Goal: Check status

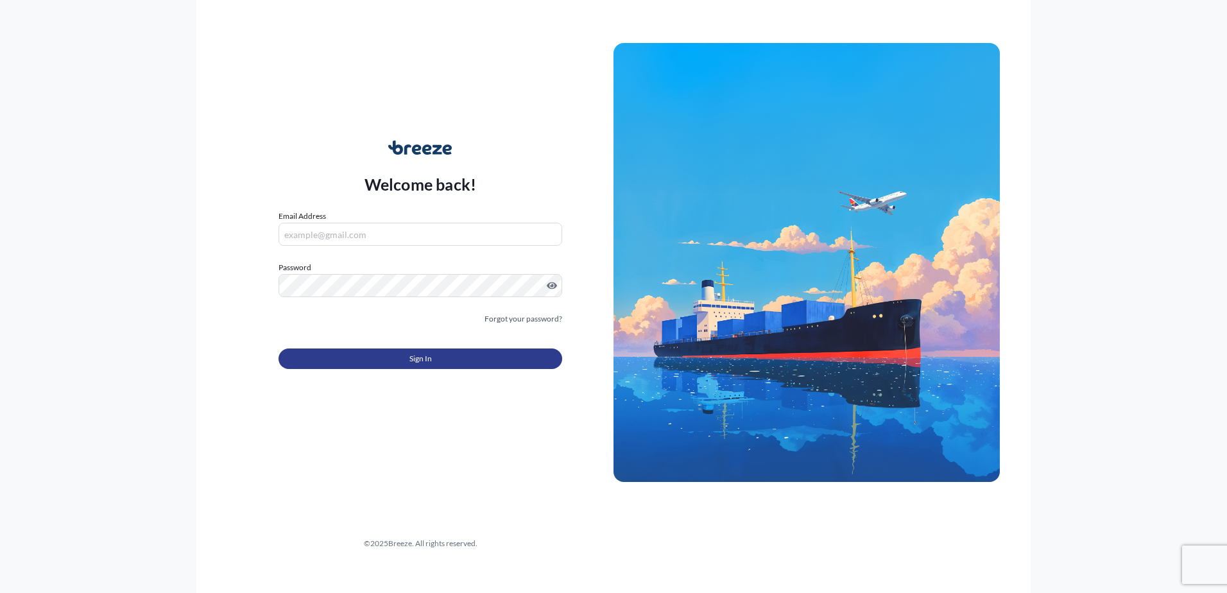
type input "[EMAIL_ADDRESS][DOMAIN_NAME]"
click at [481, 359] on button "Sign In" at bounding box center [421, 358] width 284 height 21
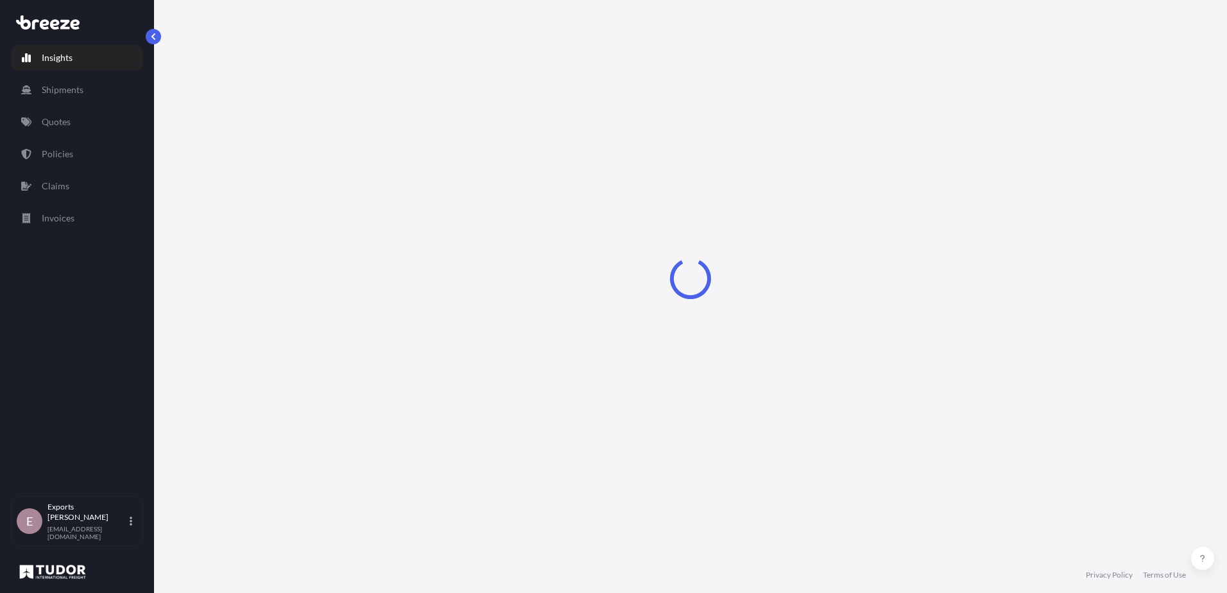
select select "2025"
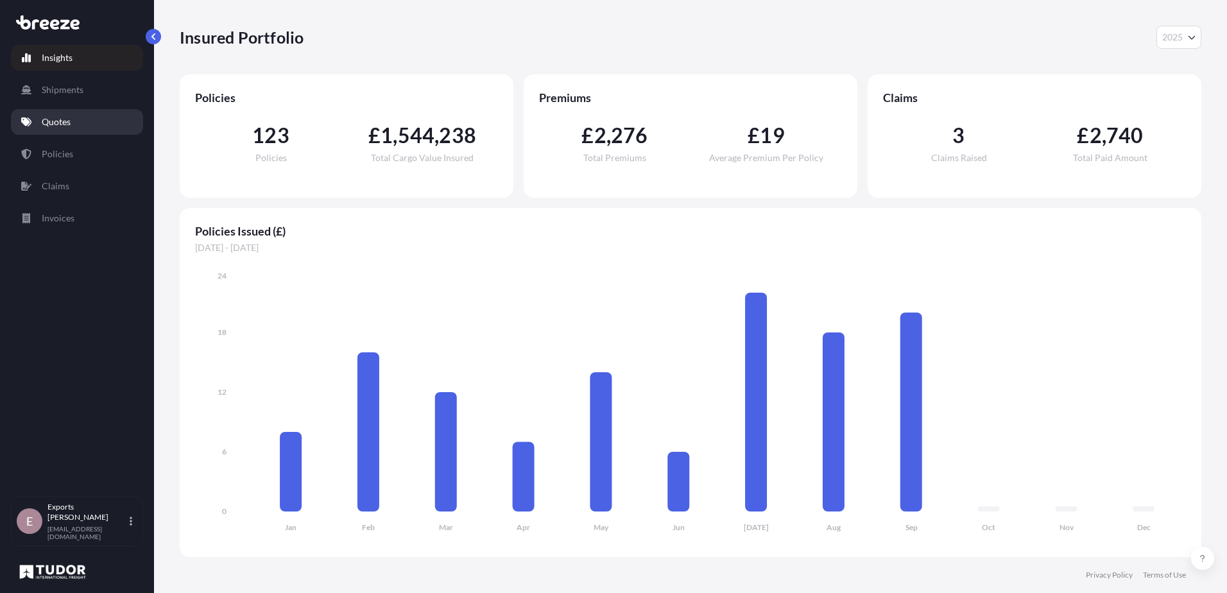
click at [49, 128] on link "Quotes" at bounding box center [77, 122] width 132 height 26
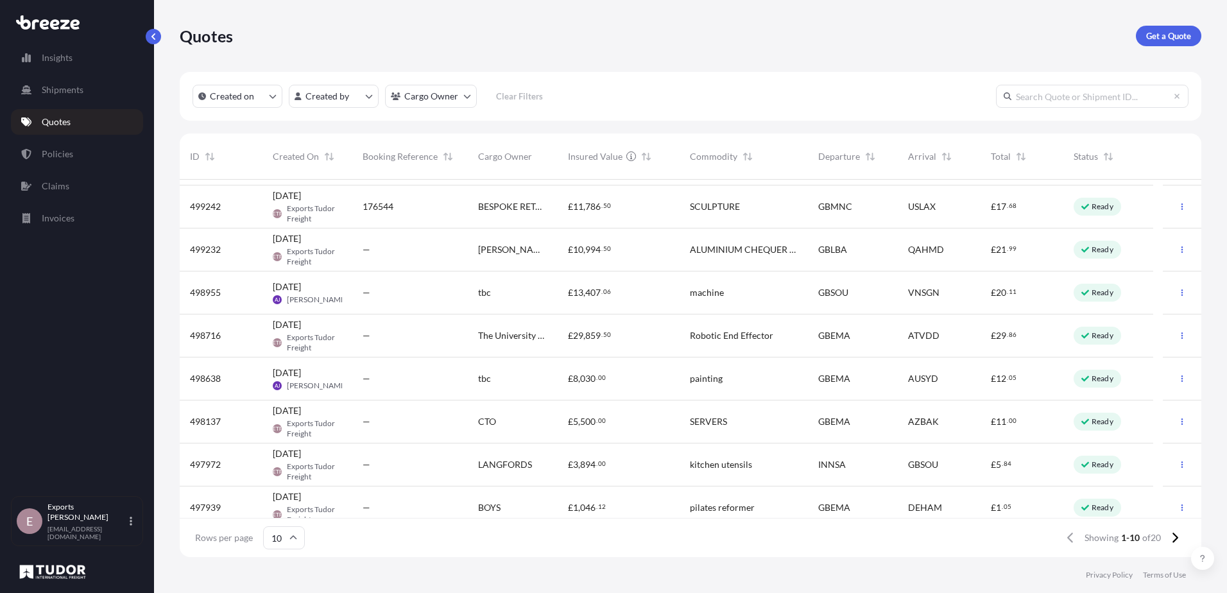
scroll to position [92, 0]
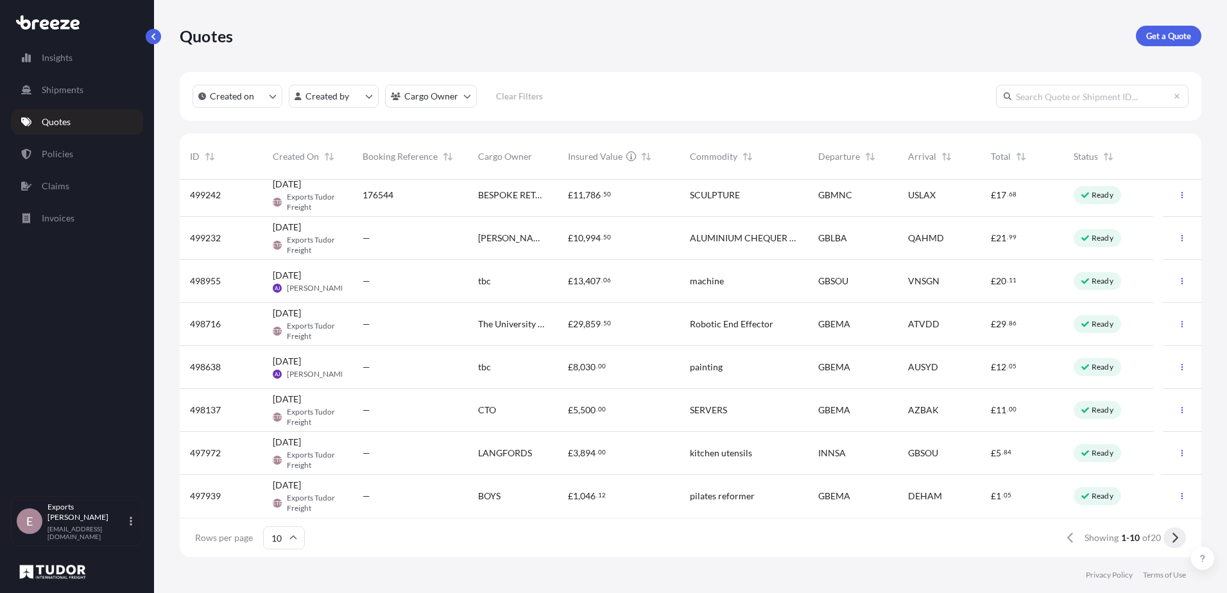
click at [1181, 532] on button at bounding box center [1174, 538] width 22 height 21
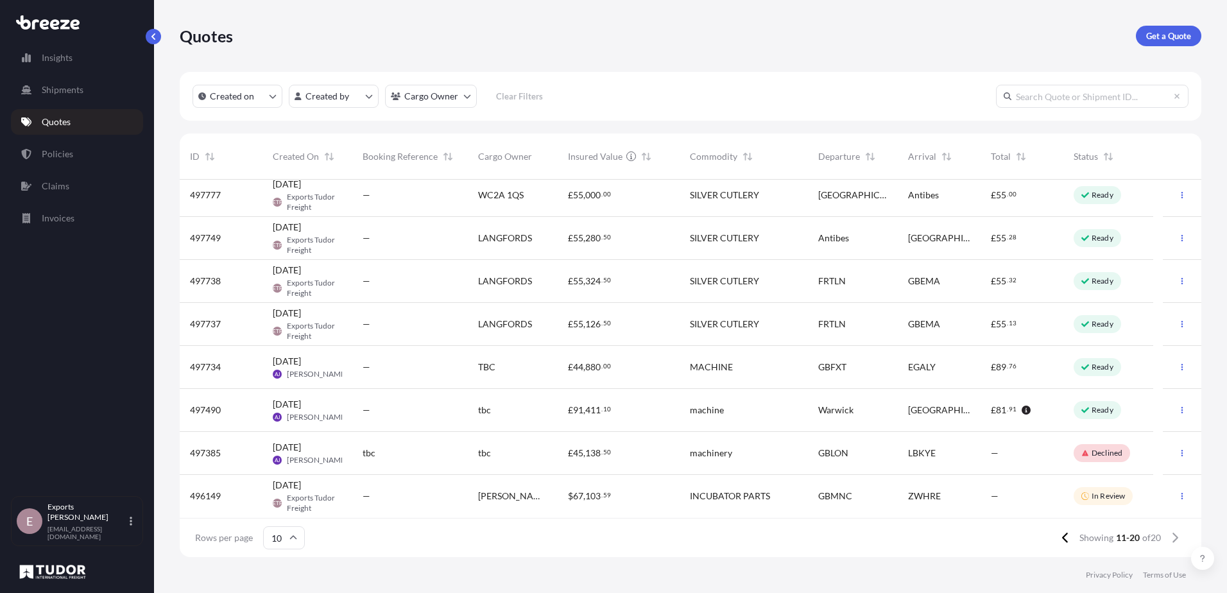
click at [286, 546] on input "10" at bounding box center [284, 537] width 42 height 23
click at [279, 505] on div "50" at bounding box center [283, 502] width 31 height 24
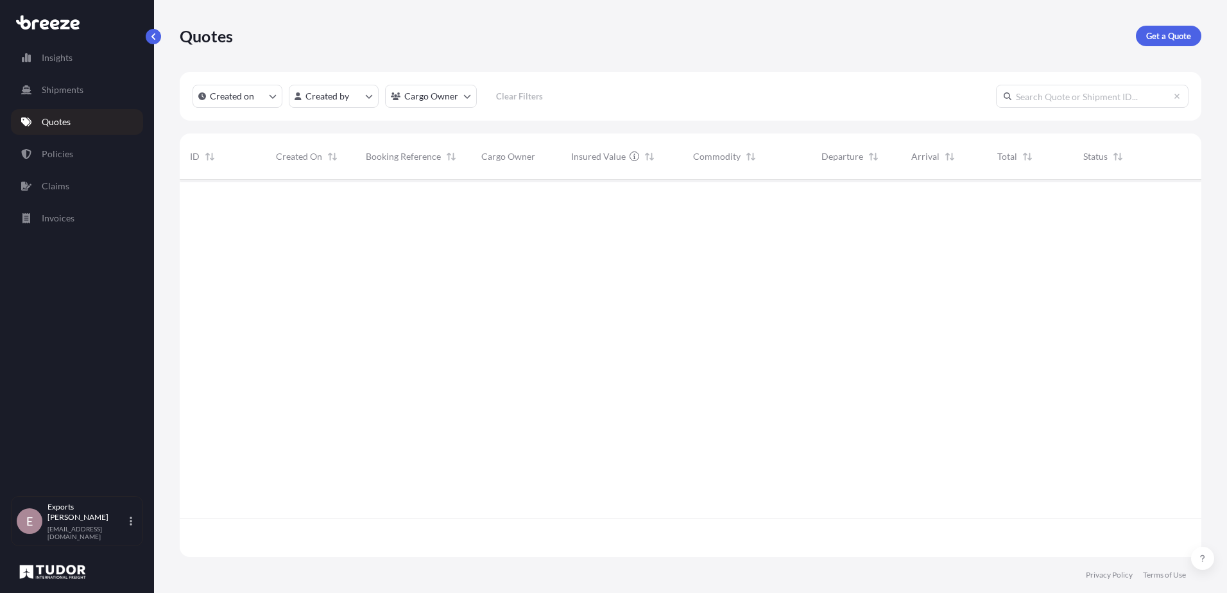
scroll to position [0, 0]
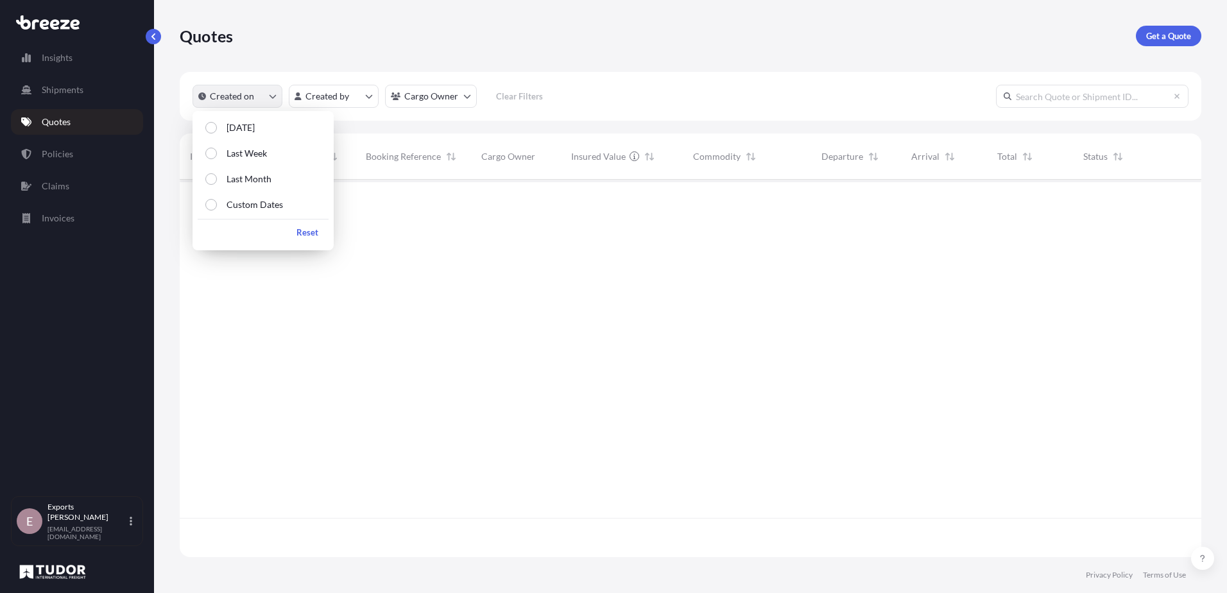
click at [246, 105] on button "Created on" at bounding box center [238, 96] width 90 height 23
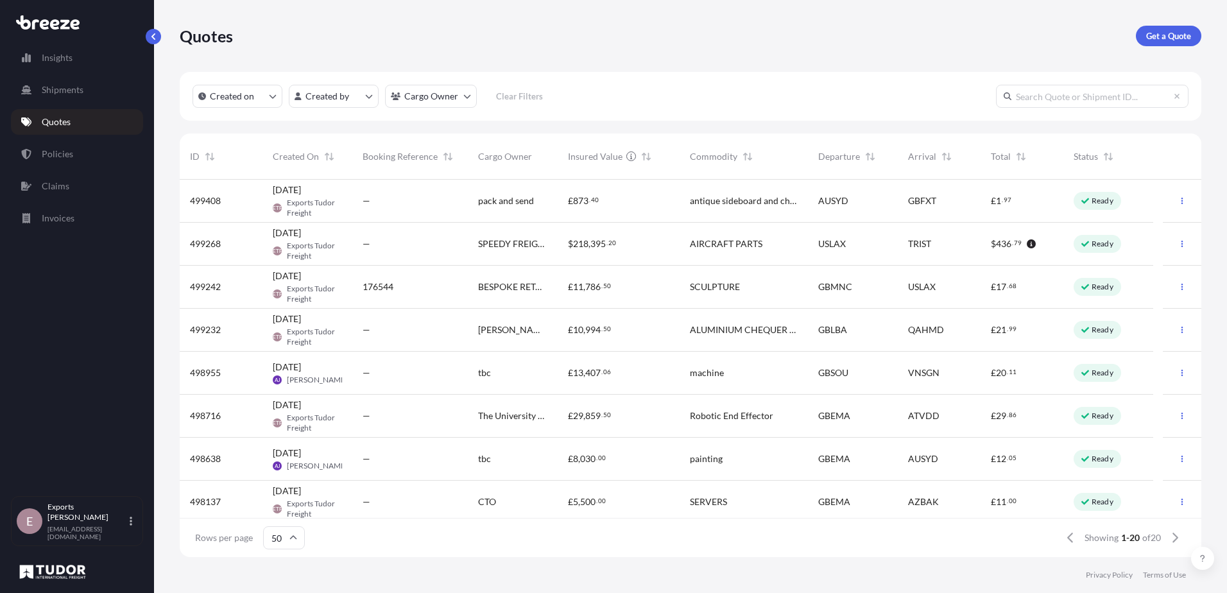
click at [363, 60] on div "Quotes Get a Quote" at bounding box center [691, 36] width 1022 height 72
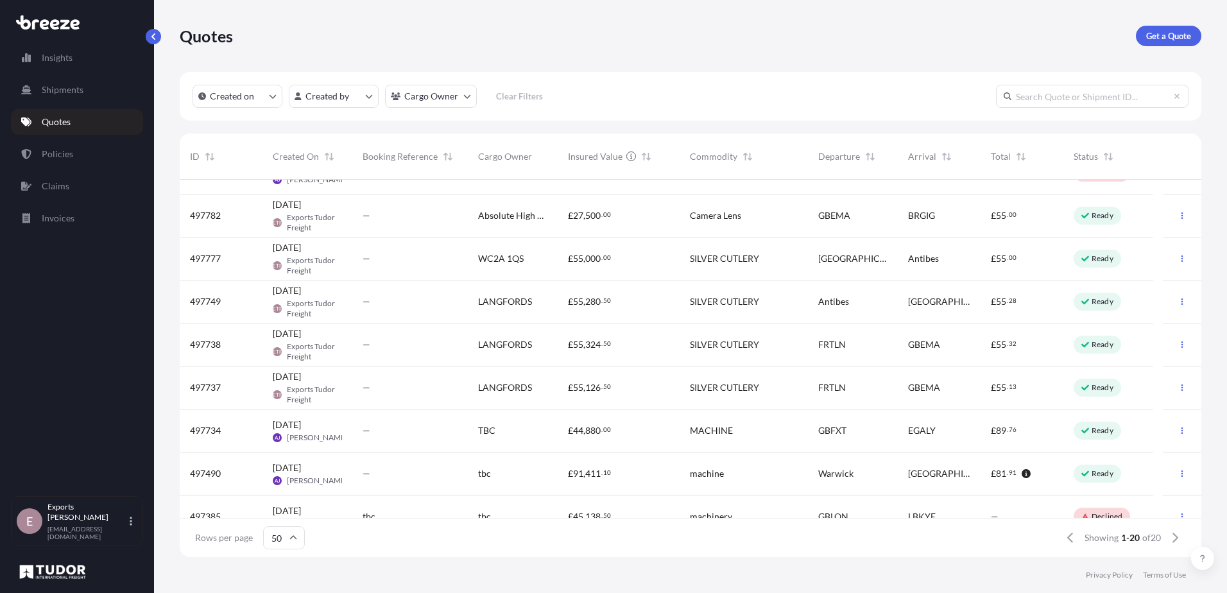
scroll to position [522, 0]
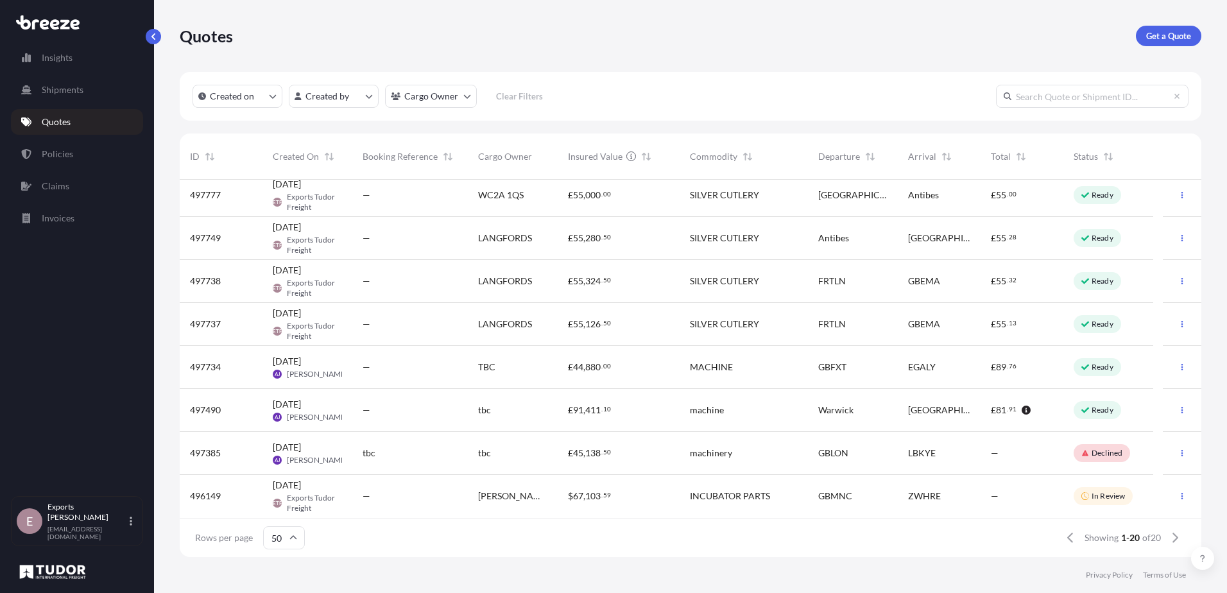
click at [1051, 99] on input "text" at bounding box center [1092, 96] width 193 height 23
paste input "496269"
type input "496269"
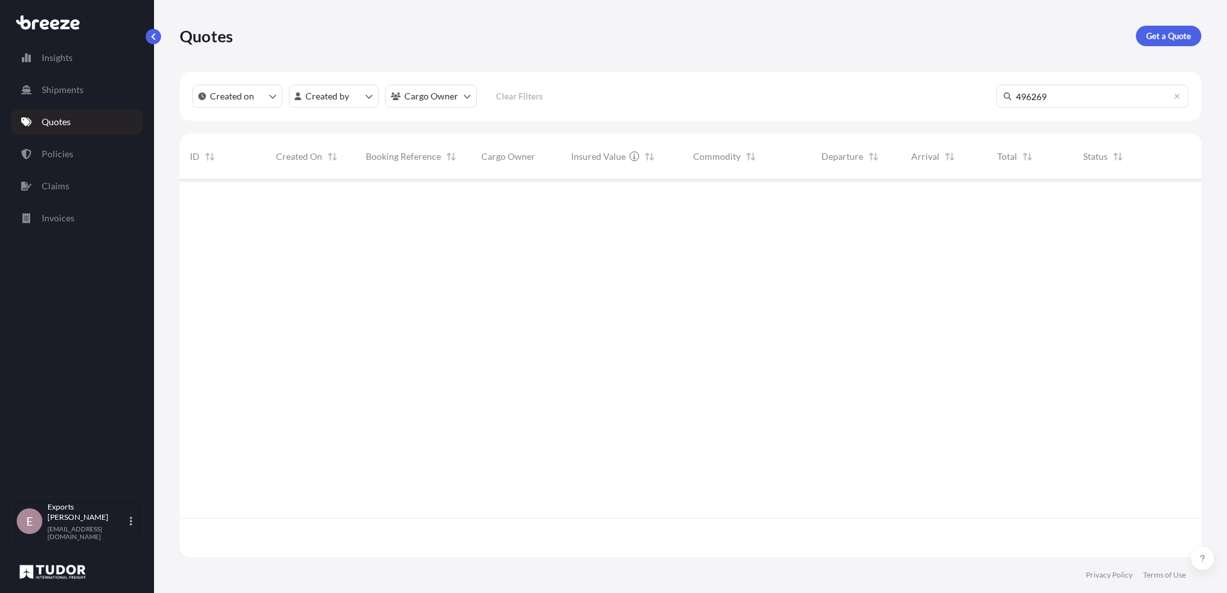
scroll to position [414, 1012]
click at [247, 94] on p "Created on" at bounding box center [232, 96] width 44 height 13
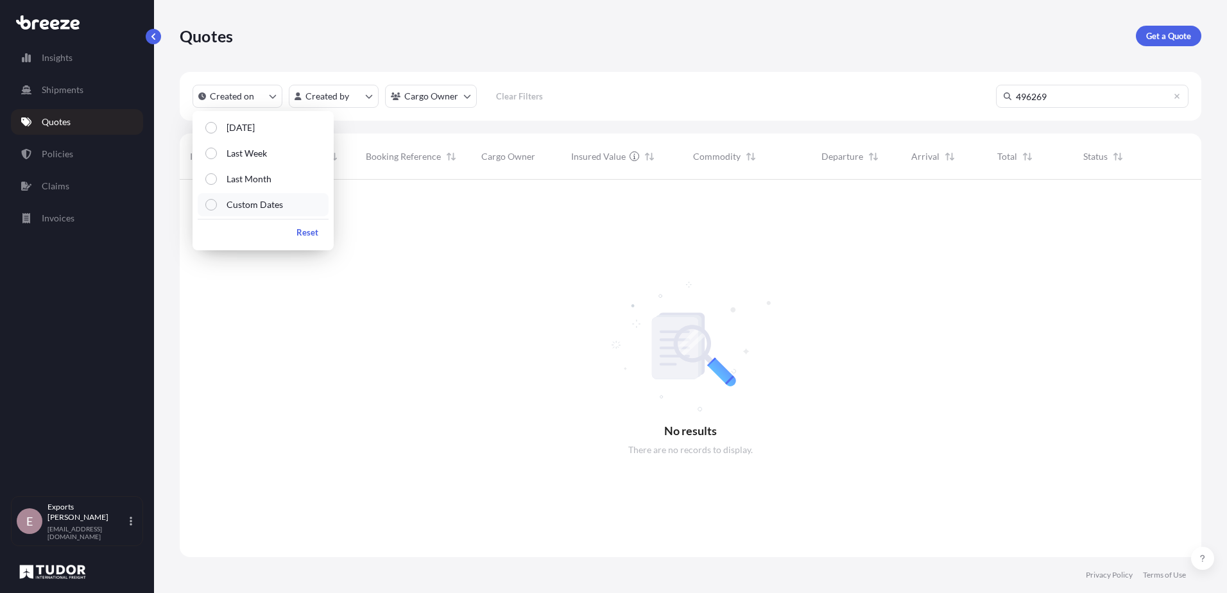
click at [257, 198] on p "Custom Dates" at bounding box center [255, 204] width 56 height 13
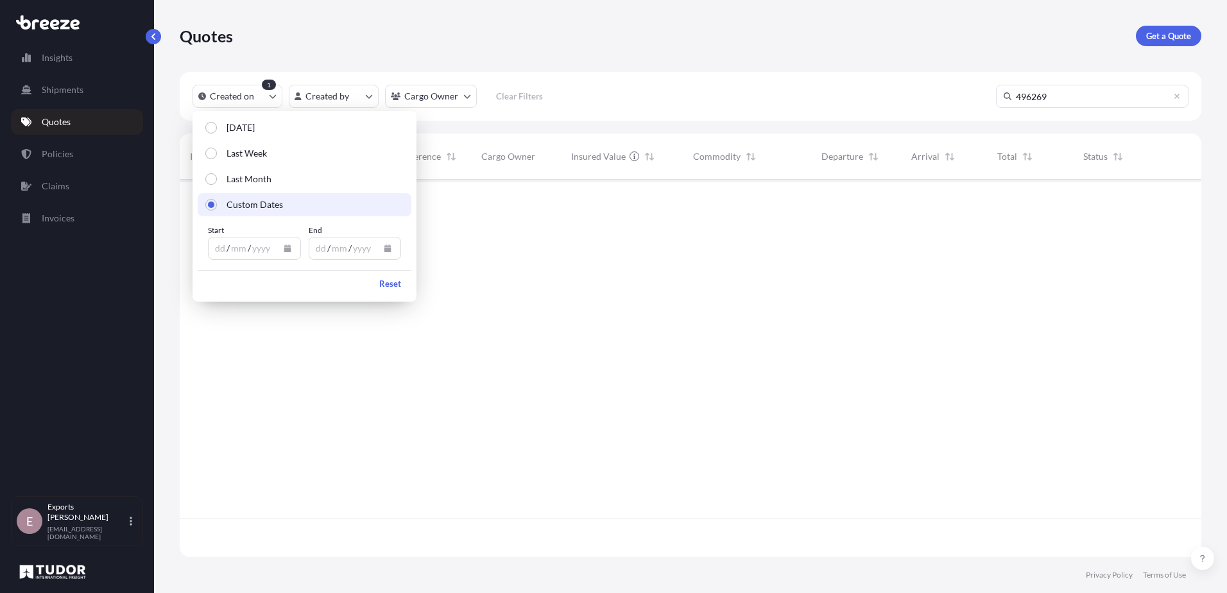
scroll to position [375, 1012]
drag, startPoint x: 252, startPoint y: 246, endPoint x: 270, endPoint y: 250, distance: 18.5
click at [253, 246] on div "yyyy" at bounding box center [261, 248] width 21 height 15
click at [288, 252] on icon "Calendar" at bounding box center [287, 249] width 7 height 8
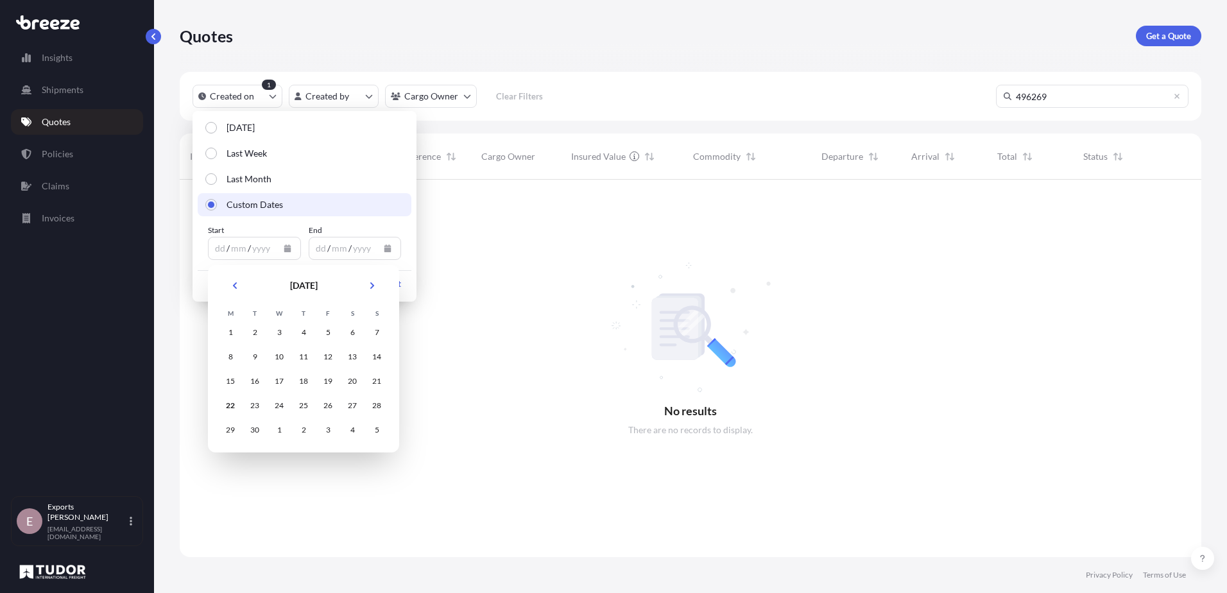
scroll to position [414, 1012]
click at [237, 279] on button "Previous" at bounding box center [235, 285] width 28 height 21
click at [327, 327] on div "1" at bounding box center [327, 332] width 23 height 23
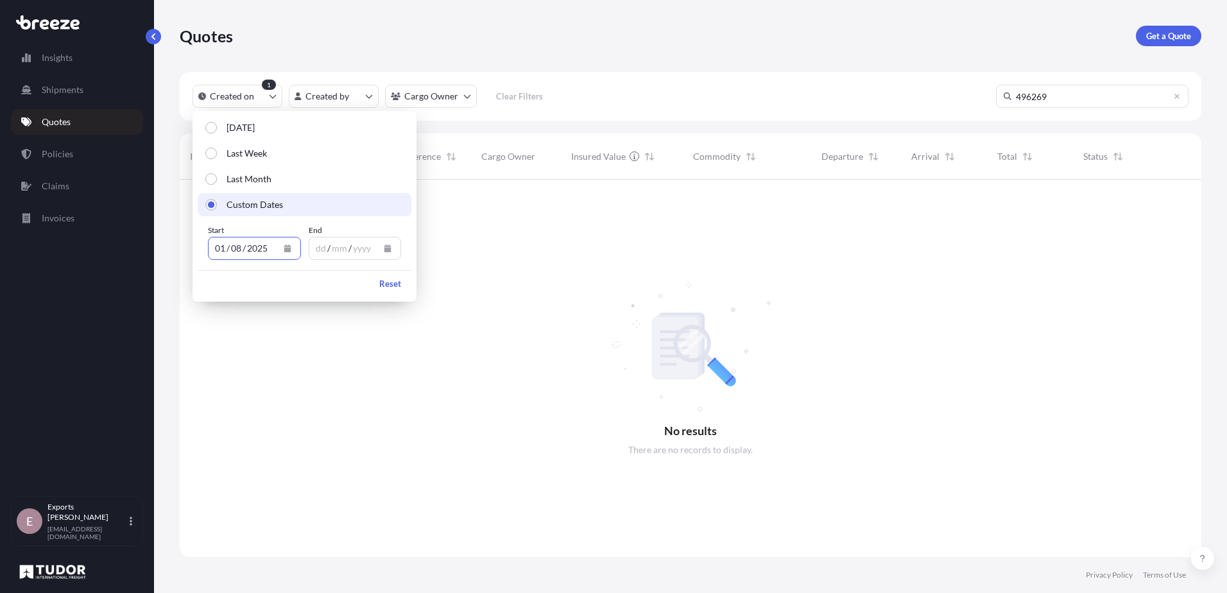
click at [389, 253] on button "Calendar" at bounding box center [387, 248] width 21 height 21
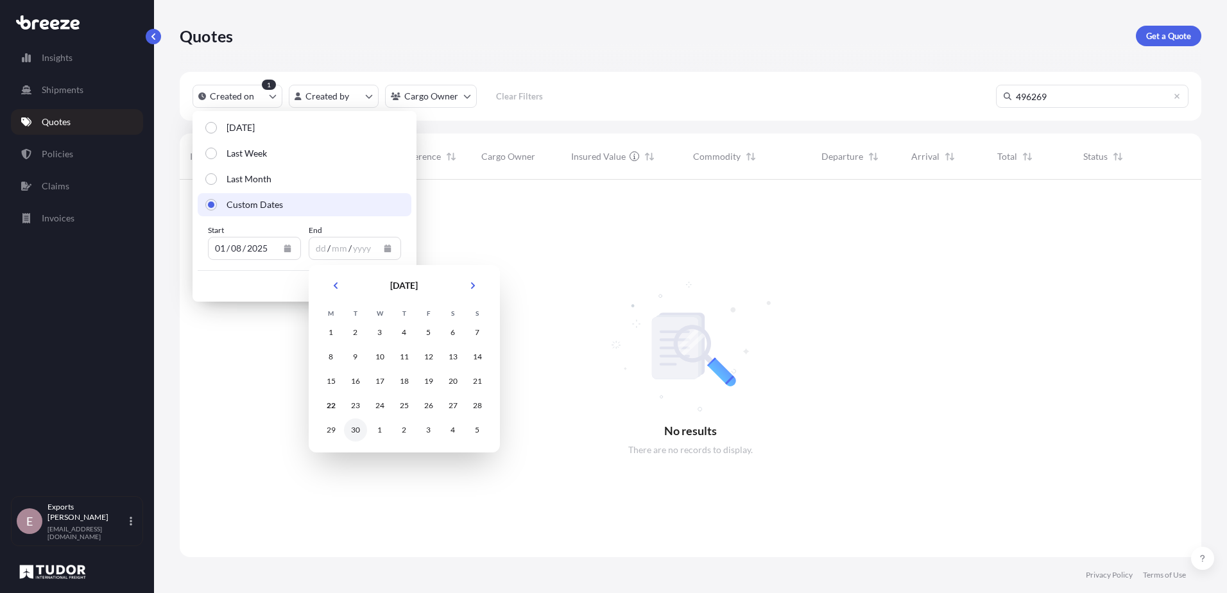
click at [354, 430] on div "30" at bounding box center [355, 429] width 23 height 23
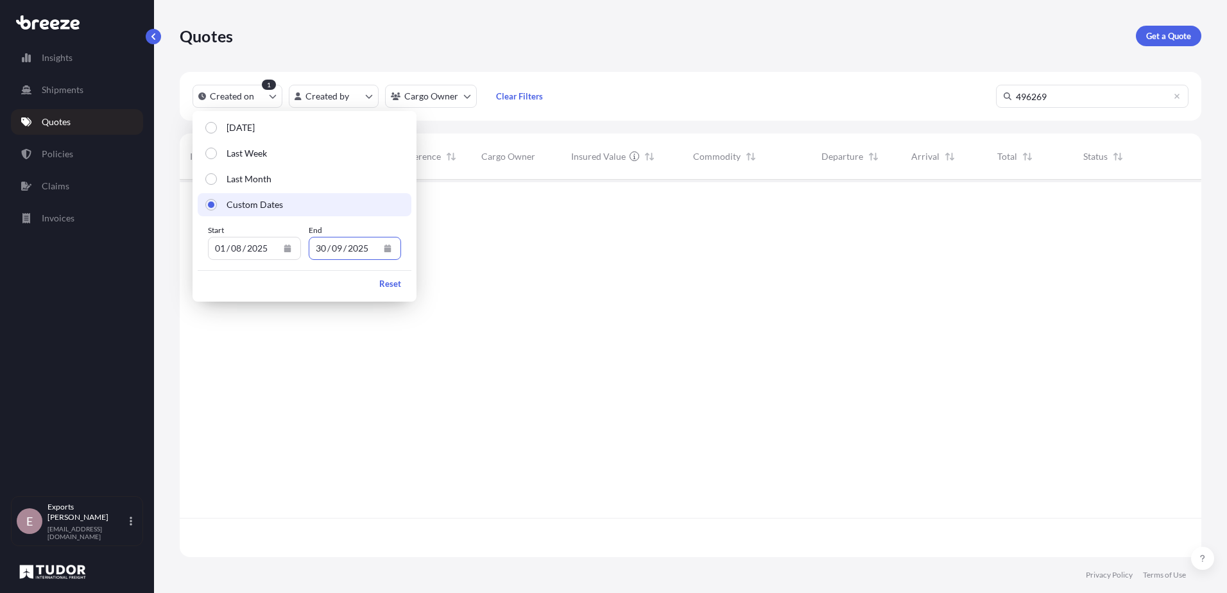
click at [501, 311] on div at bounding box center [691, 349] width 1022 height 338
click at [257, 93] on button "Created on" at bounding box center [238, 96] width 90 height 23
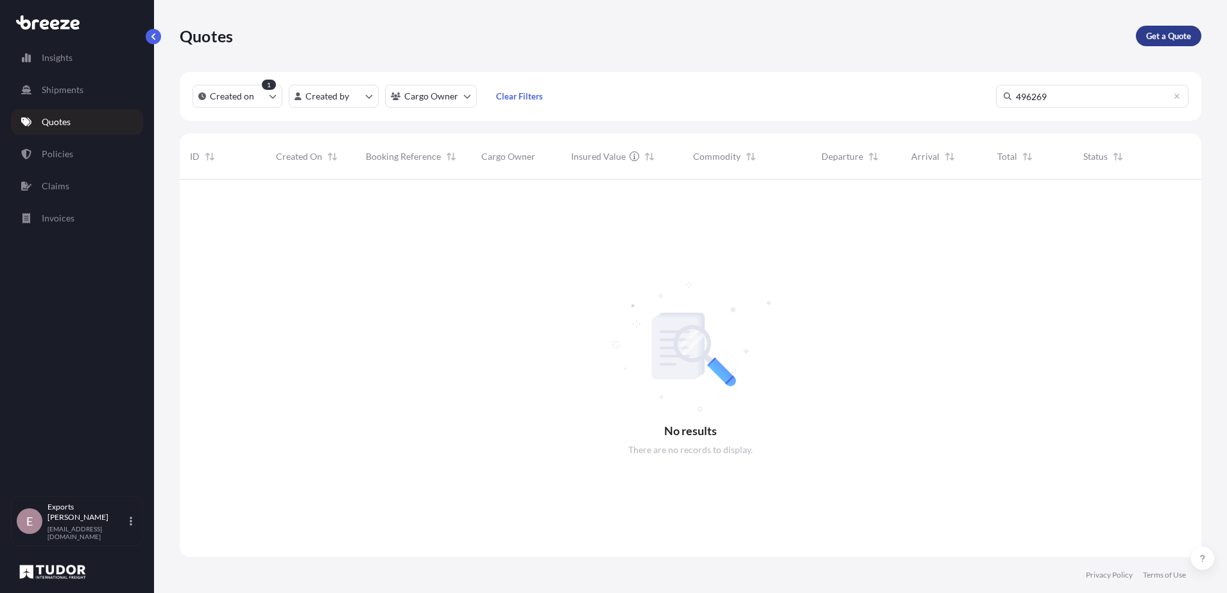
click at [1157, 44] on link "Get a Quote" at bounding box center [1168, 36] width 65 height 21
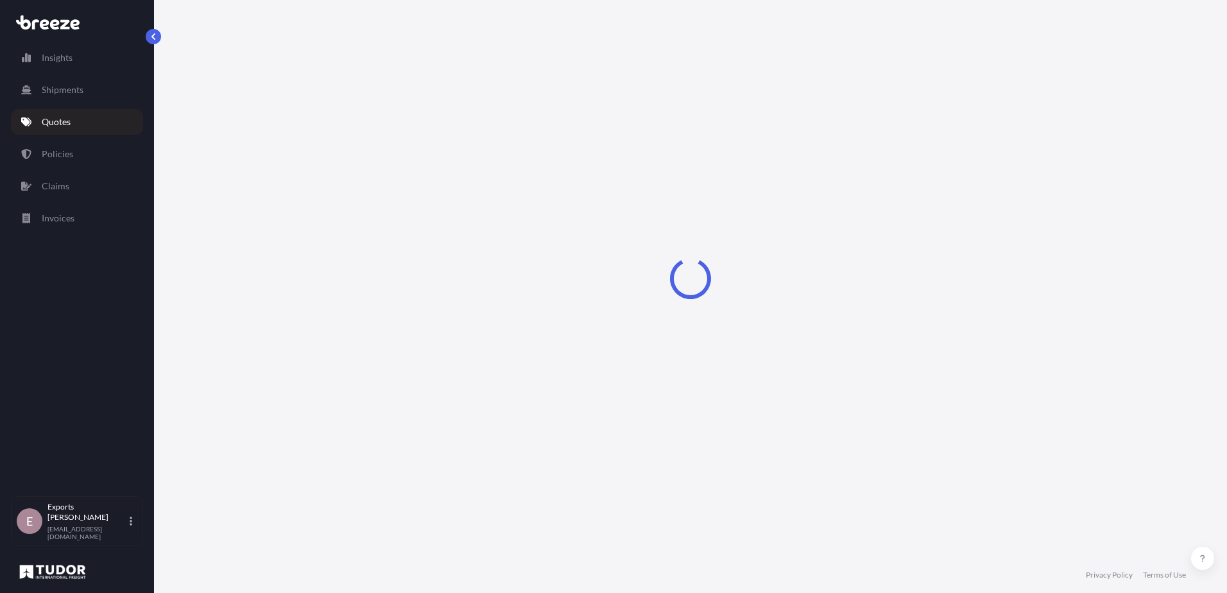
select select "Sea"
select select "1"
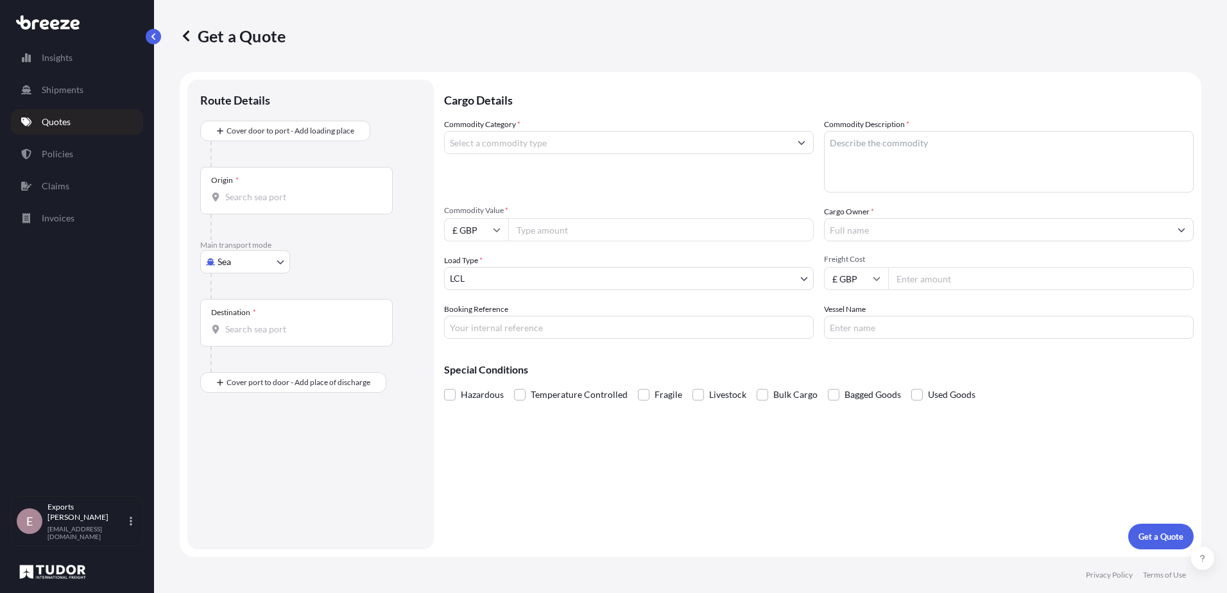
click at [65, 120] on p "Quotes" at bounding box center [56, 122] width 29 height 13
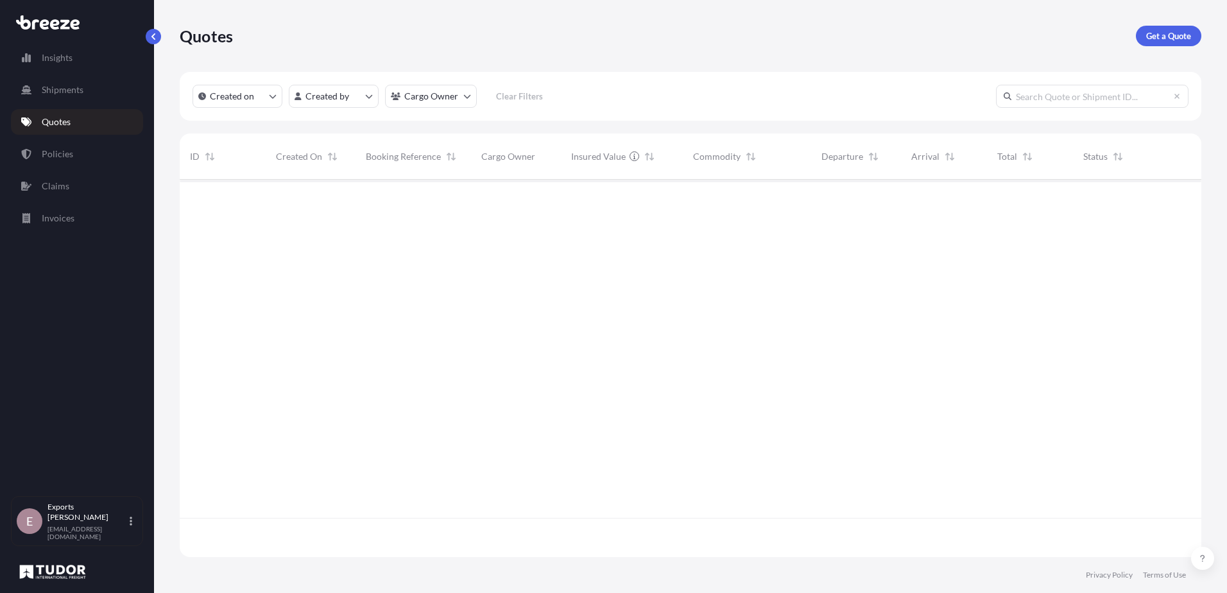
scroll to position [375, 1012]
